Goal: Task Accomplishment & Management: Manage account settings

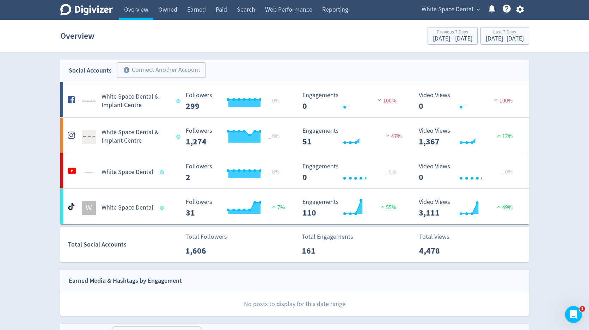
click at [453, 11] on span "White Space Dental" at bounding box center [447, 9] width 52 height 11
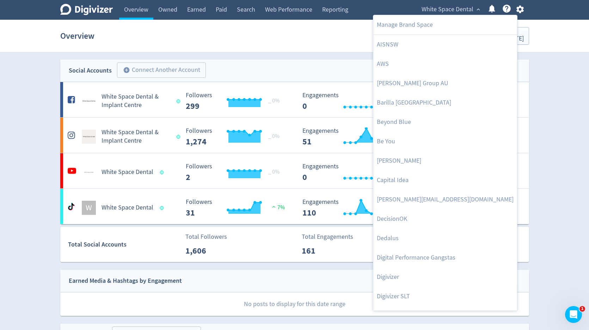
click at [522, 9] on div at bounding box center [294, 165] width 589 height 330
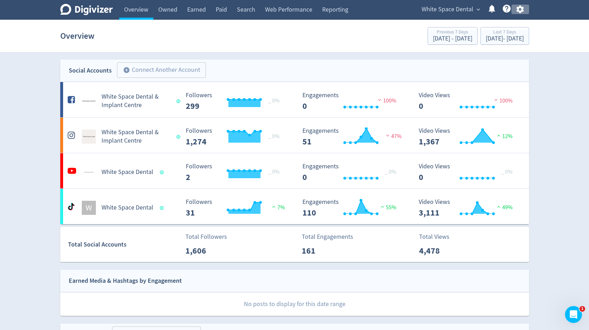
click at [522, 9] on icon "button" at bounding box center [519, 10] width 7 height 8
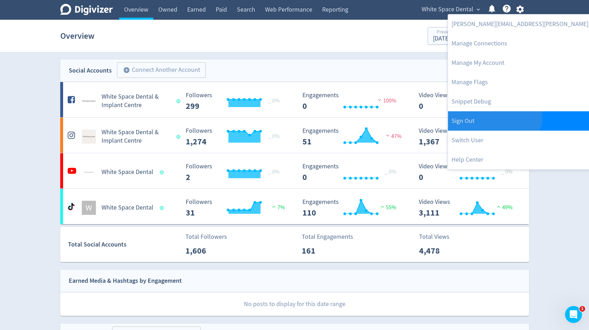
click at [494, 116] on link "Sign Out" at bounding box center [542, 120] width 188 height 19
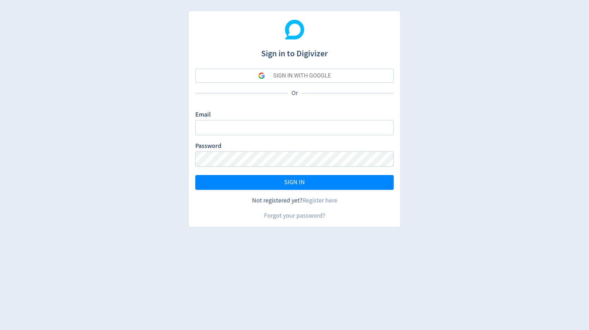
type input "sanjita.shah@digivizer.com"
click at [353, 79] on button "SIGN IN WITH GOOGLE" at bounding box center [294, 76] width 198 height 14
